Goal: Register for event/course: Sign up to attend an event or enroll in a course

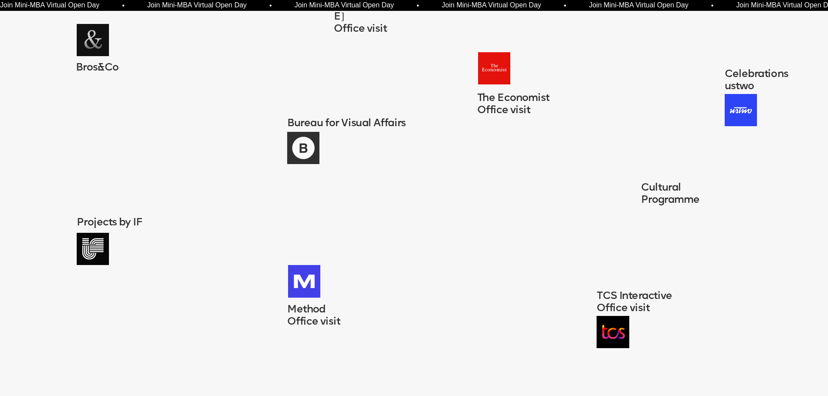
scroll to position [1232, 0]
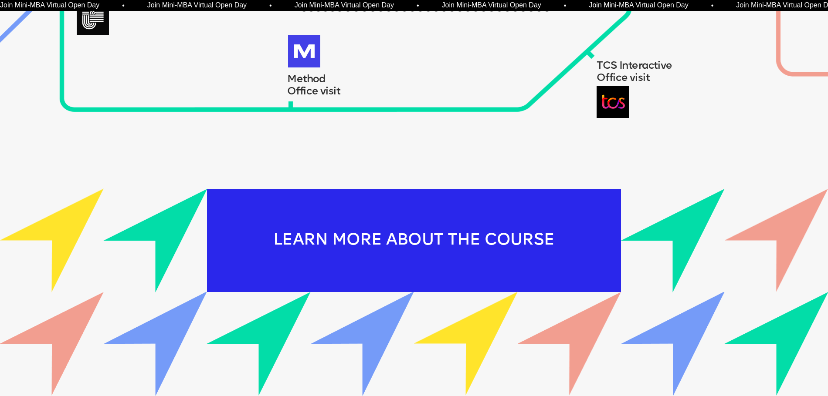
click at [360, 240] on div "LEARN MORE ABOUT THE COURSE" at bounding box center [414, 241] width 414 height 104
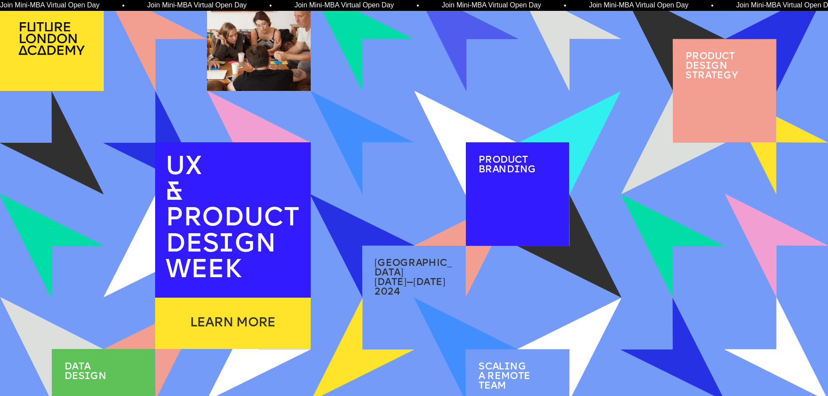
scroll to position [0, 0]
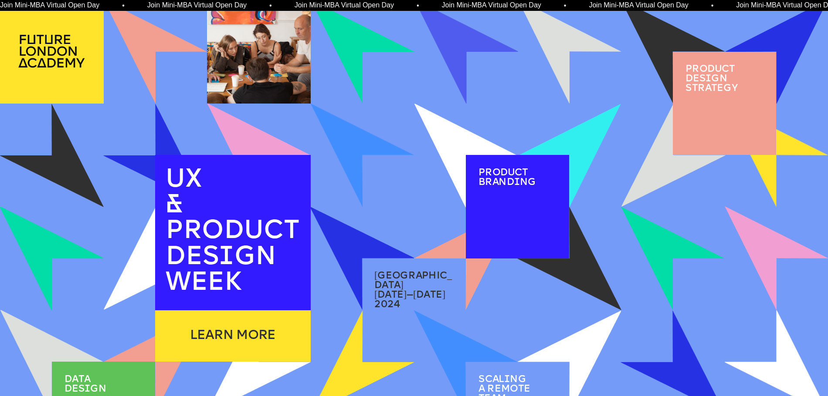
click at [692, 90] on span "product des i gn strategy" at bounding box center [711, 78] width 53 height 29
click at [714, 81] on span "product des i gn strategy" at bounding box center [711, 78] width 53 height 29
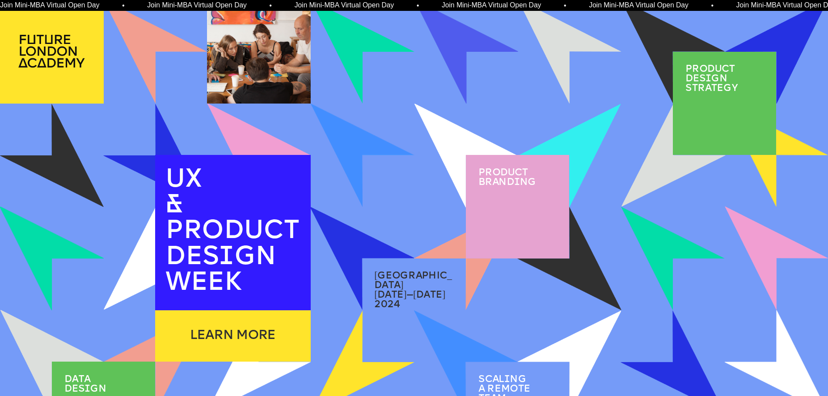
click at [508, 240] on div "2 / 2" at bounding box center [517, 234] width 84 height 32
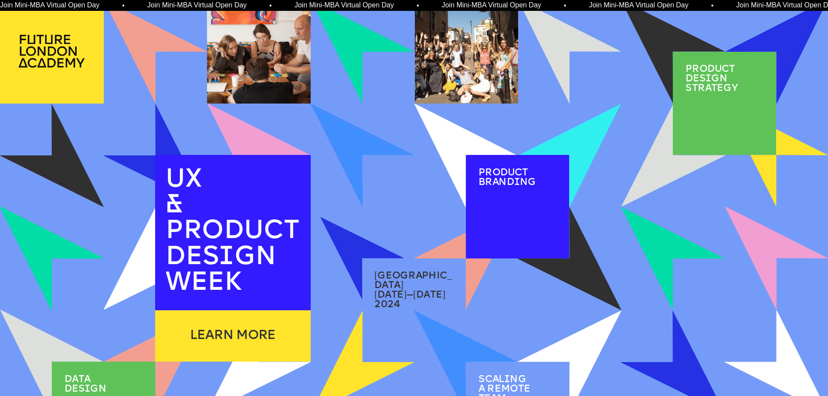
click at [367, 247] on img at bounding box center [362, 258] width 83 height 83
click at [589, 343] on img at bounding box center [569, 363] width 104 height 104
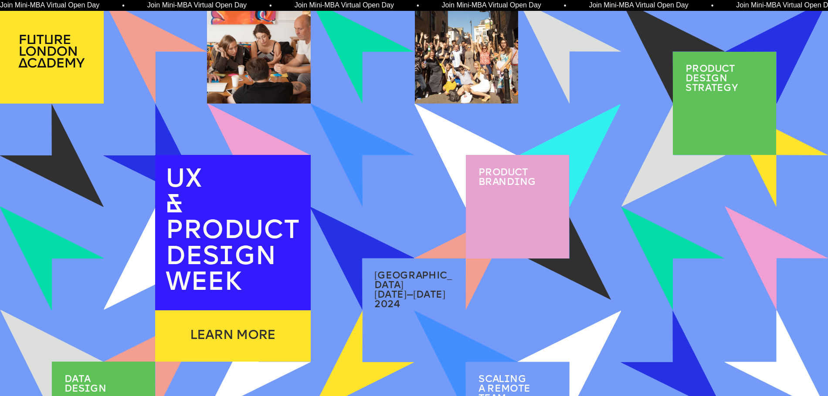
click at [579, 271] on img at bounding box center [568, 258] width 83 height 83
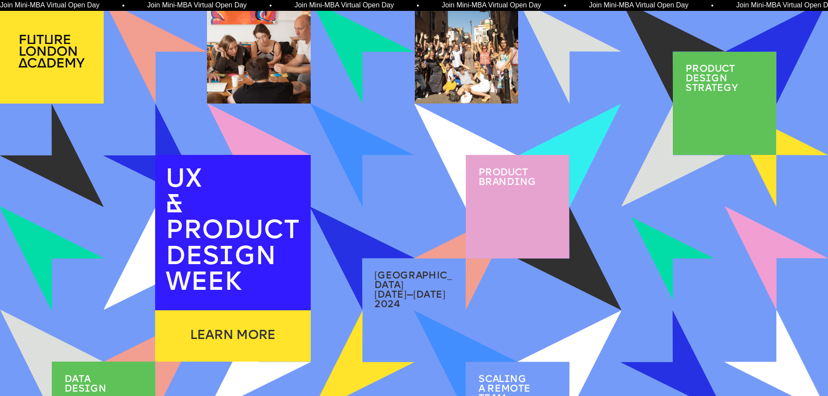
click at [680, 250] on img at bounding box center [672, 258] width 83 height 83
click at [578, 145] on img at bounding box center [569, 156] width 104 height 104
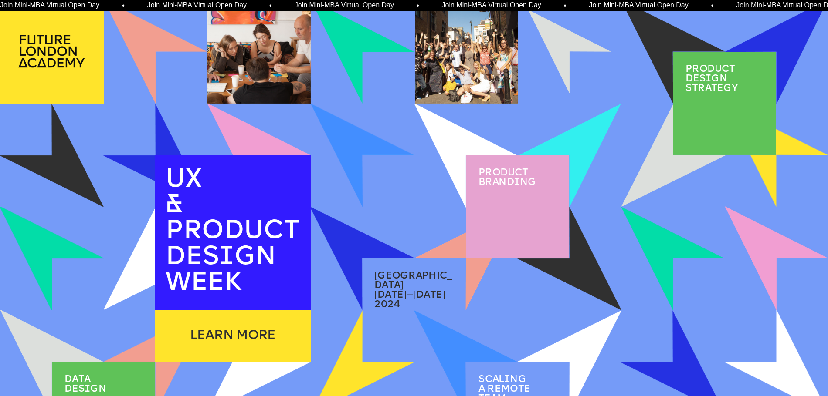
click at [569, 64] on img at bounding box center [568, 51] width 83 height 83
